Goal: Task Accomplishment & Management: Manage account settings

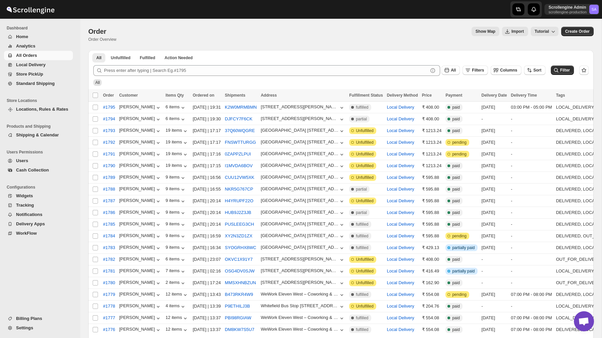
click at [31, 329] on span "Settings" at bounding box center [24, 327] width 17 height 5
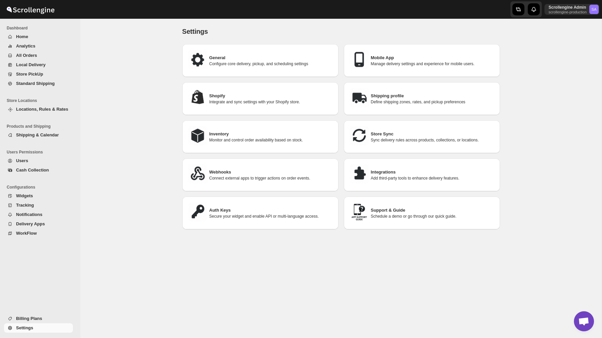
click at [252, 203] on div "Auth Keys Secure your widget and enable API or multi-language access." at bounding box center [260, 213] width 145 height 22
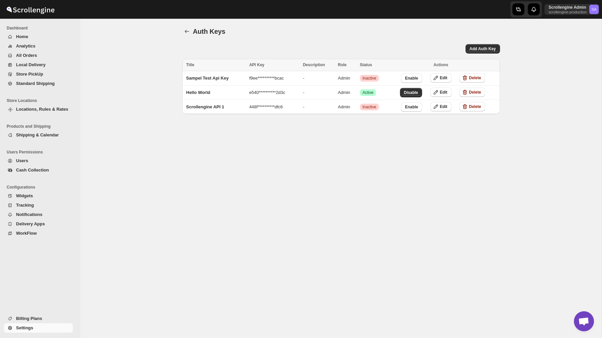
click at [487, 43] on div "Auth Keys. This page is ready Auth Keys" at bounding box center [341, 31] width 318 height 25
click at [485, 49] on span "Add Auth Key" at bounding box center [482, 48] width 26 height 5
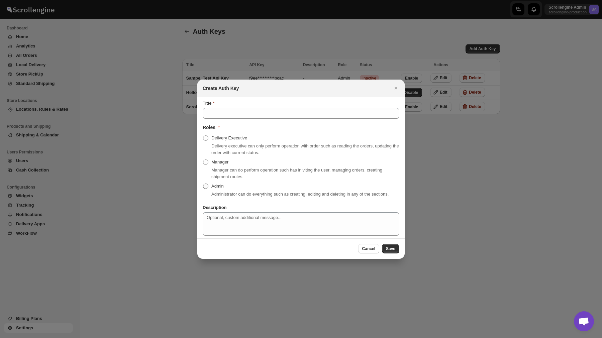
click at [219, 184] on span "Admin" at bounding box center [217, 186] width 12 height 5
click at [203, 184] on input "Admin" at bounding box center [203, 184] width 0 height 0
radio input "true"
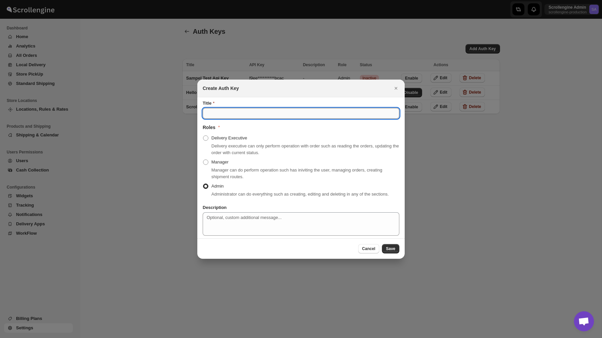
click at [217, 114] on input "Title" at bounding box center [301, 113] width 197 height 11
type input "Sample API Keys"
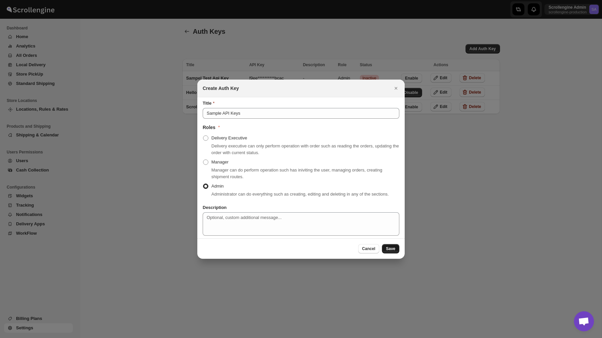
click at [396, 252] on button "Save" at bounding box center [390, 248] width 17 height 9
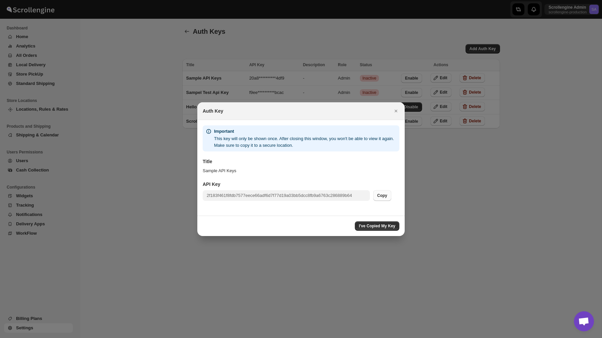
click at [381, 194] on span "Copy" at bounding box center [382, 195] width 10 height 5
click at [381, 195] on span "Copy" at bounding box center [382, 195] width 10 height 5
click at [374, 225] on span "I've Copied My Key" at bounding box center [377, 225] width 36 height 5
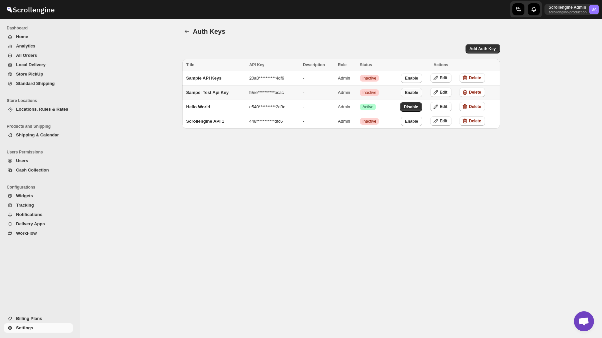
click at [413, 93] on span "Enable" at bounding box center [411, 92] width 13 height 5
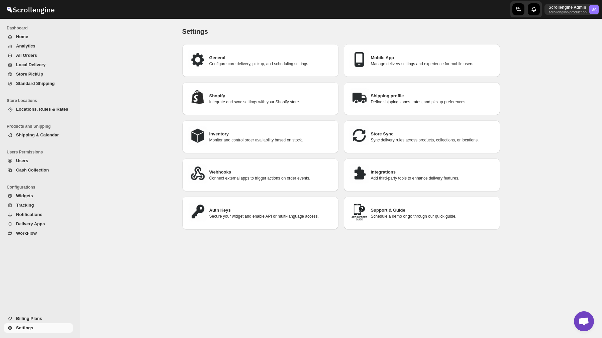
click at [244, 209] on h3 "Auth Keys" at bounding box center [271, 210] width 124 height 7
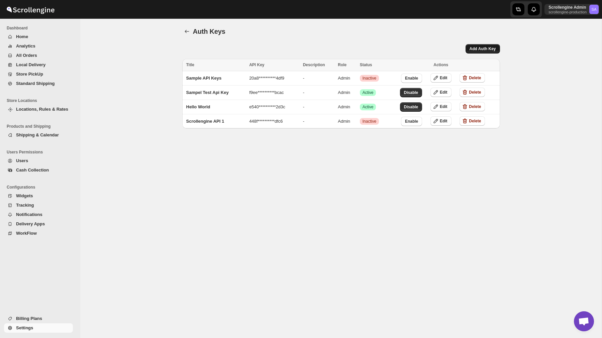
click at [475, 45] on button "Add Auth Key" at bounding box center [482, 48] width 34 height 9
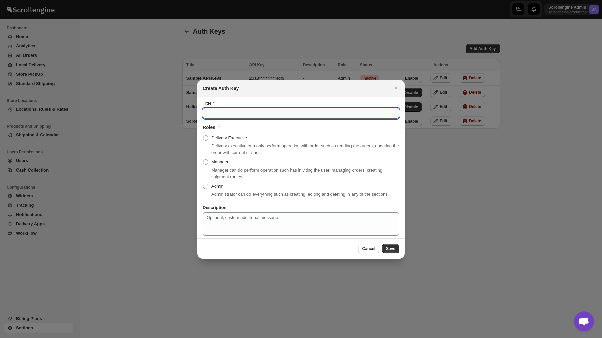
click at [259, 108] on input "Title" at bounding box center [301, 113] width 197 height 11
type input "Test APi key new"
click at [212, 184] on span "Admin" at bounding box center [217, 186] width 12 height 5
click at [203, 184] on input "Admin" at bounding box center [203, 184] width 0 height 0
radio input "true"
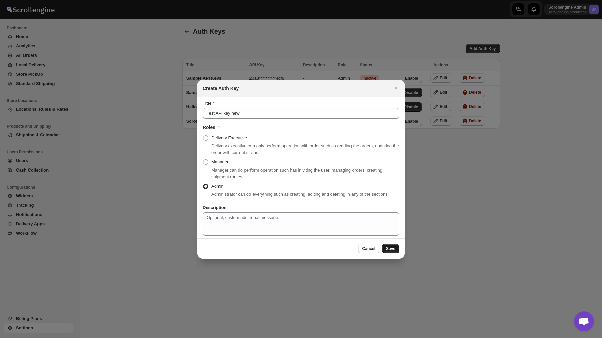
click at [394, 251] on span "Save" at bounding box center [390, 248] width 9 height 5
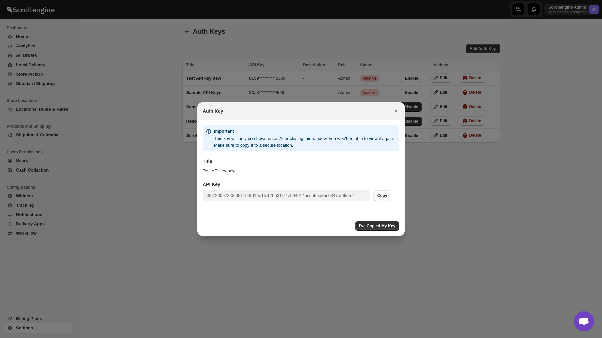
click at [383, 192] on button "Copy" at bounding box center [382, 195] width 18 height 11
click at [384, 193] on span "Copy" at bounding box center [382, 195] width 10 height 5
click at [380, 224] on span "I've Copied My Key" at bounding box center [377, 225] width 36 height 5
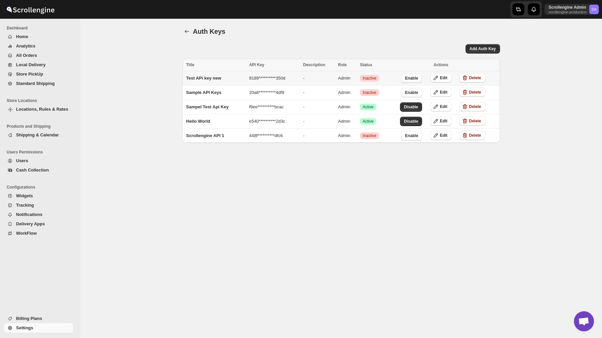
click at [413, 75] on button "Enable" at bounding box center [411, 78] width 21 height 9
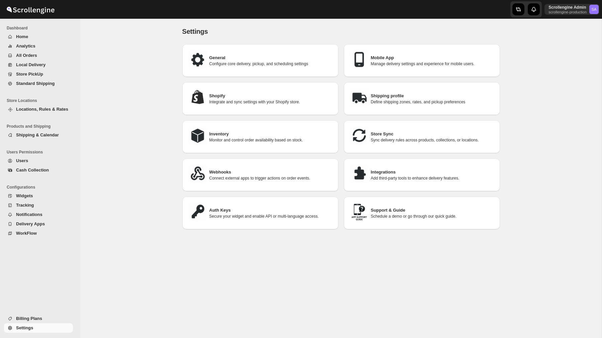
click at [252, 210] on h3 "Auth Keys" at bounding box center [271, 210] width 124 height 7
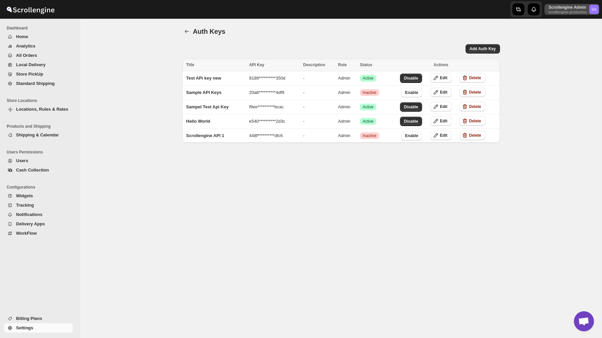
click at [568, 8] on p "Scrollengine Admin" at bounding box center [567, 7] width 38 height 5
click at [574, 29] on span "Online Store" at bounding box center [580, 27] width 24 height 5
